Goal: Find contact information: Find contact information

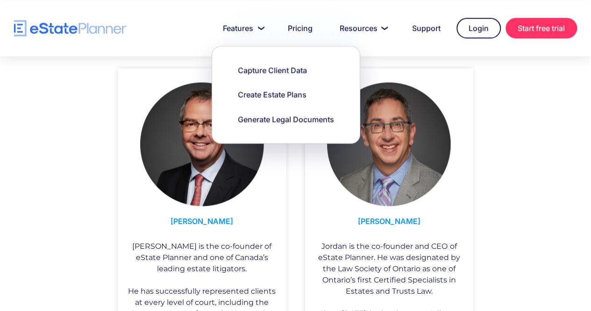
scroll to position [509, 0]
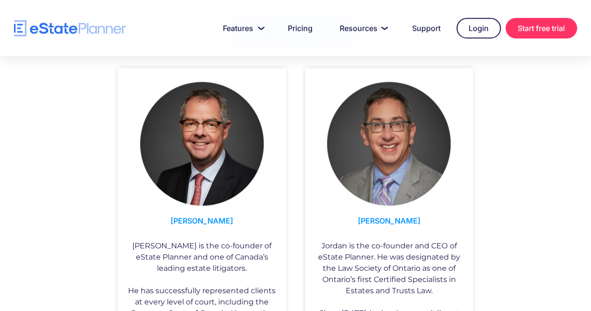
drag, startPoint x: 151, startPoint y: 32, endPoint x: 136, endPoint y: 27, distance: 16.7
click at [136, 27] on nav "Features Capture Client Data Create Estate Plans Generate Legal Documents Prici…" at bounding box center [351, 28] width 451 height 21
drag, startPoint x: 136, startPoint y: 27, endPoint x: 61, endPoint y: 26, distance: 74.3
click at [61, 26] on div "Features Capture Client Data Create Estate Plans Generate Legal Documents Prici…" at bounding box center [295, 28] width 563 height 21
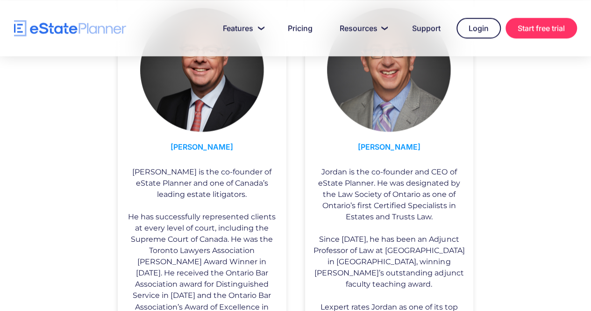
scroll to position [559, 0]
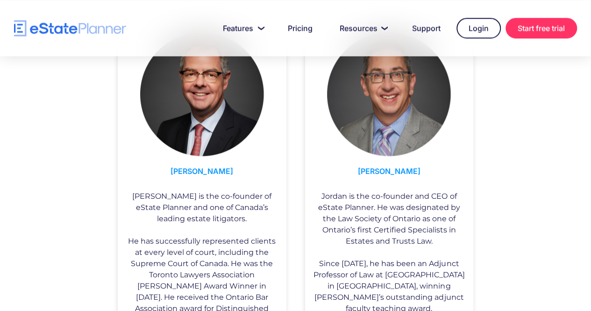
click at [205, 173] on h3 "[PERSON_NAME]" at bounding box center [202, 173] width 155 height 25
drag, startPoint x: 221, startPoint y: 168, endPoint x: 185, endPoint y: 169, distance: 35.5
click at [185, 169] on h3 "[PERSON_NAME]" at bounding box center [202, 173] width 155 height 25
copy h3 "[PERSON_NAME]"
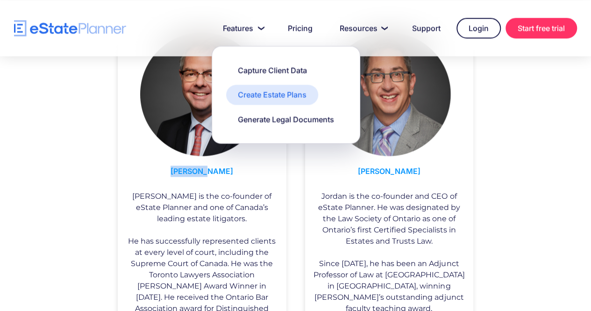
copy h3 "[PERSON_NAME]"
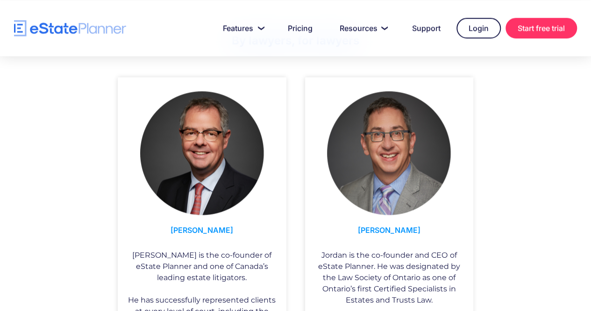
scroll to position [500, 0]
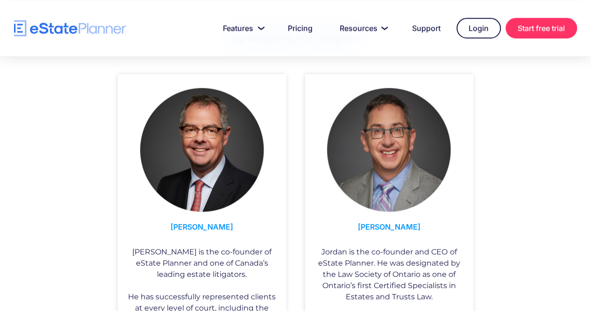
scroll to position [501, 0]
